Goal: Find specific page/section: Find specific page/section

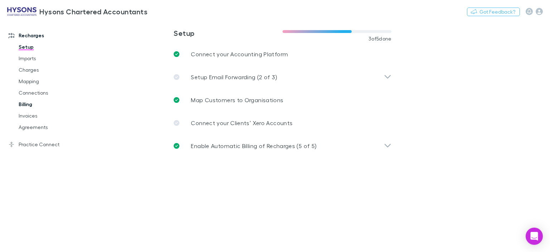
click at [32, 105] on link "Billing" at bounding box center [52, 103] width 82 height 11
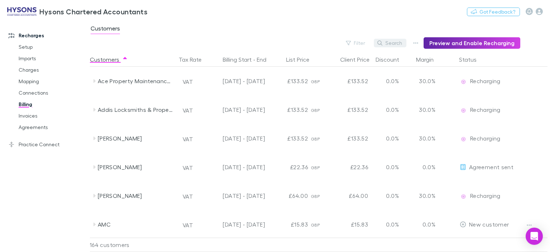
click at [393, 42] on button "Search" at bounding box center [390, 43] width 33 height 9
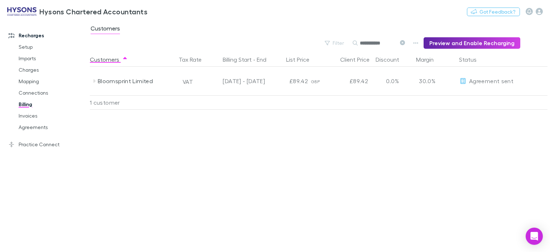
type input "**********"
